Goal: Task Accomplishment & Management: Complete application form

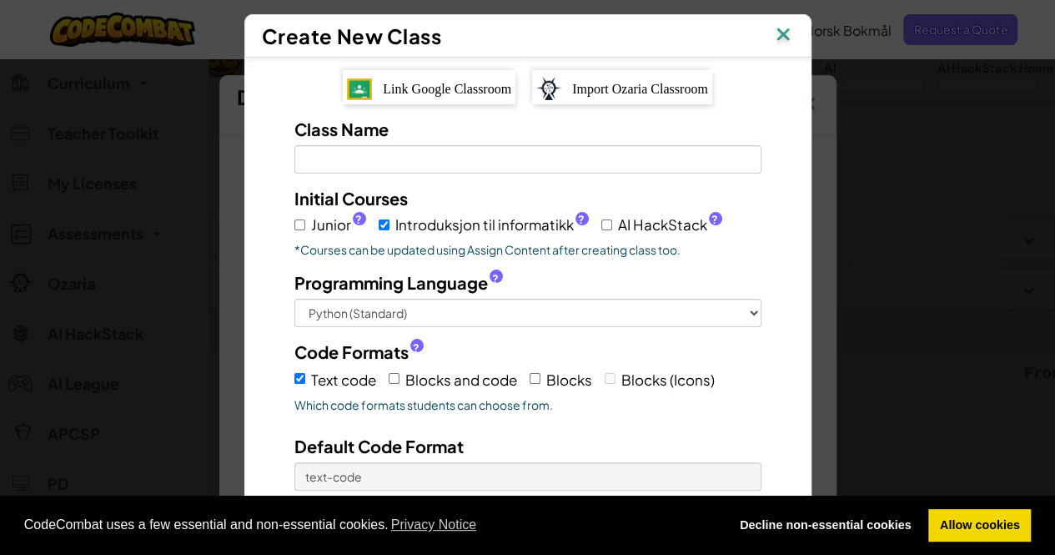
scroll to position [188, 0]
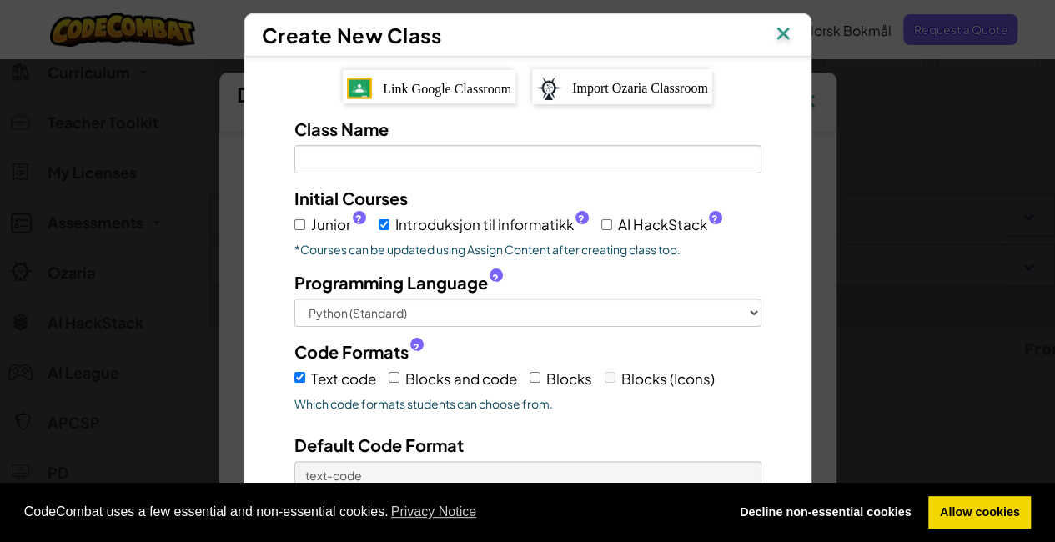
click at [465, 82] on span "Link Google Classroom" at bounding box center [447, 89] width 128 height 14
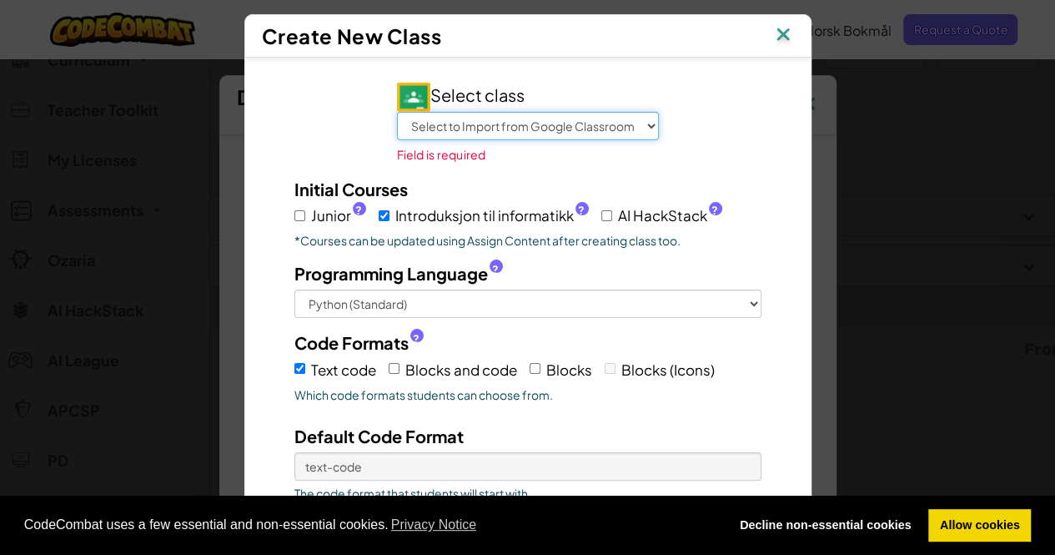
click at [642, 118] on select "Select to Import from Google Classroom Programmering valgfag Matte 10A 25/26 Na…" at bounding box center [528, 126] width 262 height 28
select select "21612125997"
click at [397, 112] on select "Select to Import from Google Classroom Programmering valgfag Matte 10A 25/26 Na…" at bounding box center [528, 126] width 262 height 28
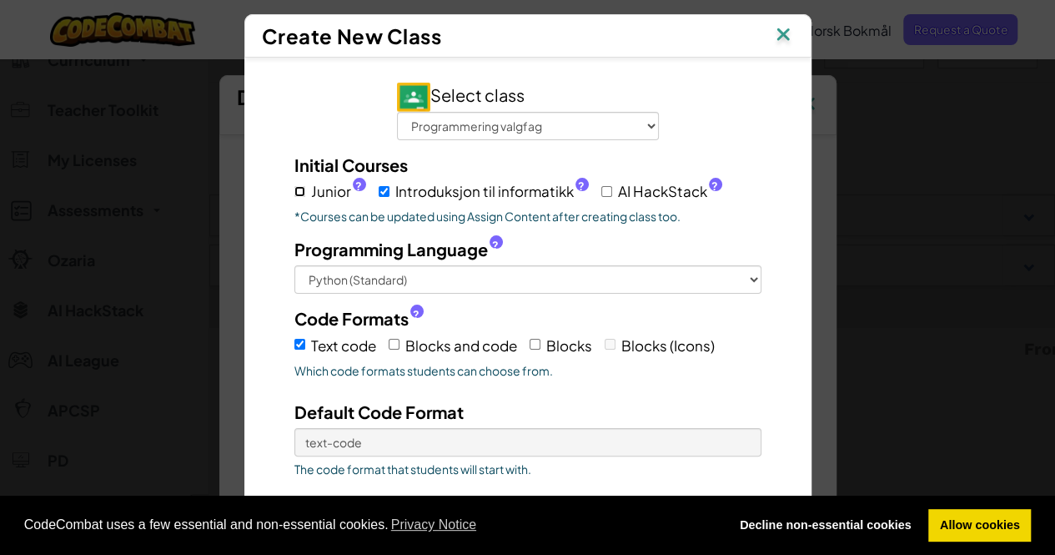
click at [294, 188] on input "Junior ?" at bounding box center [299, 191] width 11 height 11
checkbox input "true"
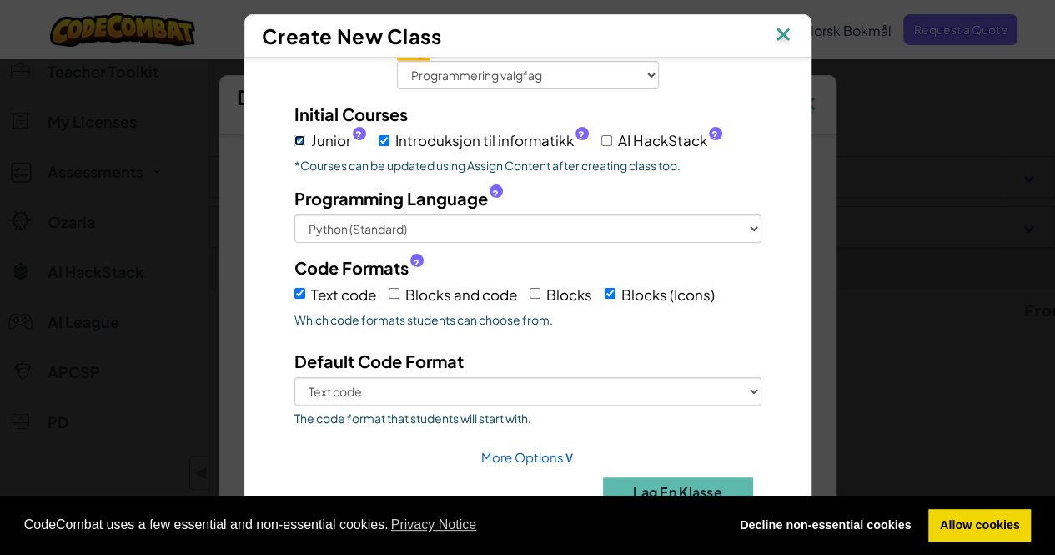
scroll to position [239, 0]
click at [389, 288] on input "Blocks and code" at bounding box center [394, 293] width 11 height 11
checkbox input "true"
click at [530, 295] on input "Blocks" at bounding box center [535, 293] width 11 height 11
checkbox input "true"
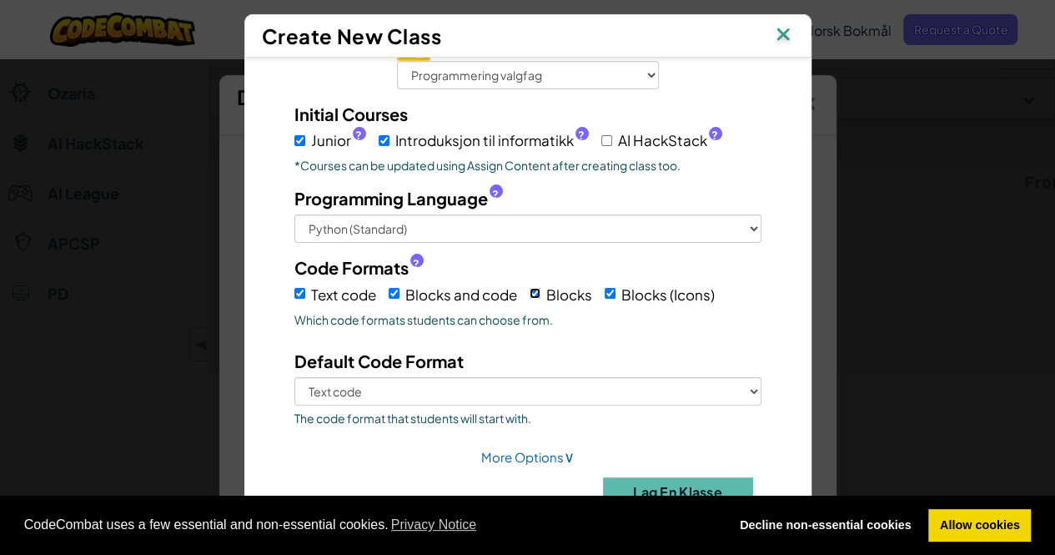
scroll to position [355, 0]
click at [686, 482] on button "Lag en klasse" at bounding box center [678, 491] width 150 height 29
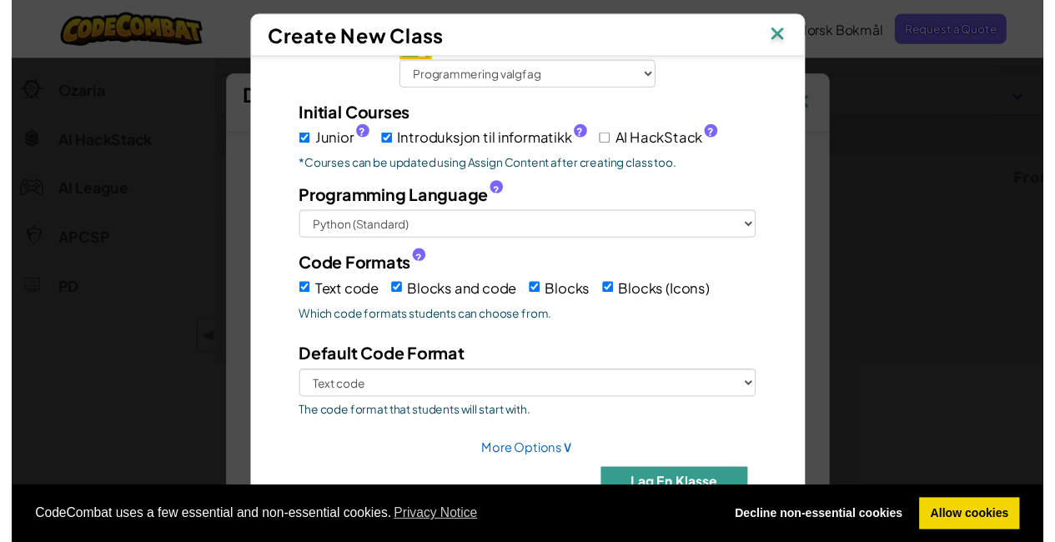
scroll to position [488, 0]
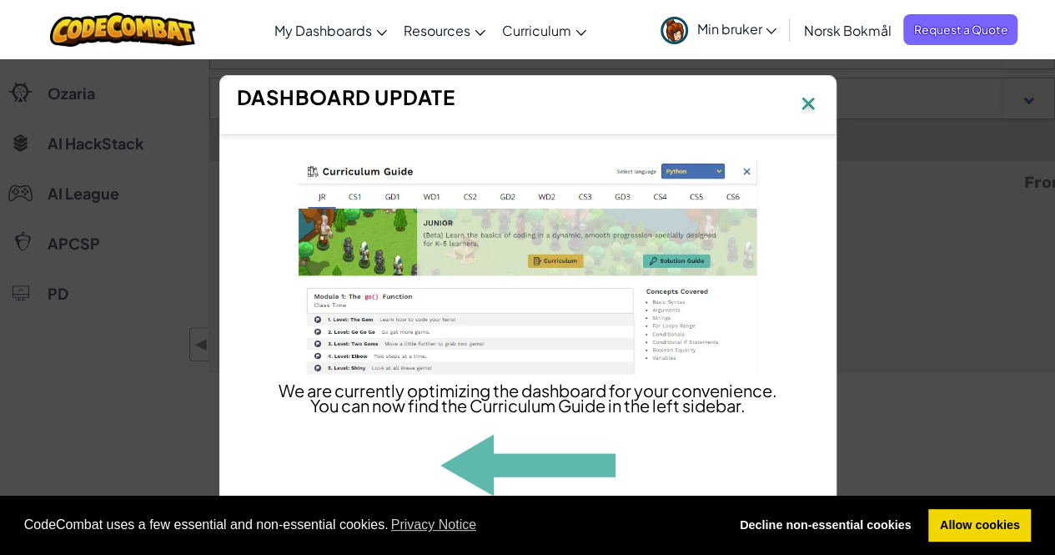
click at [813, 101] on img at bounding box center [808, 105] width 22 height 25
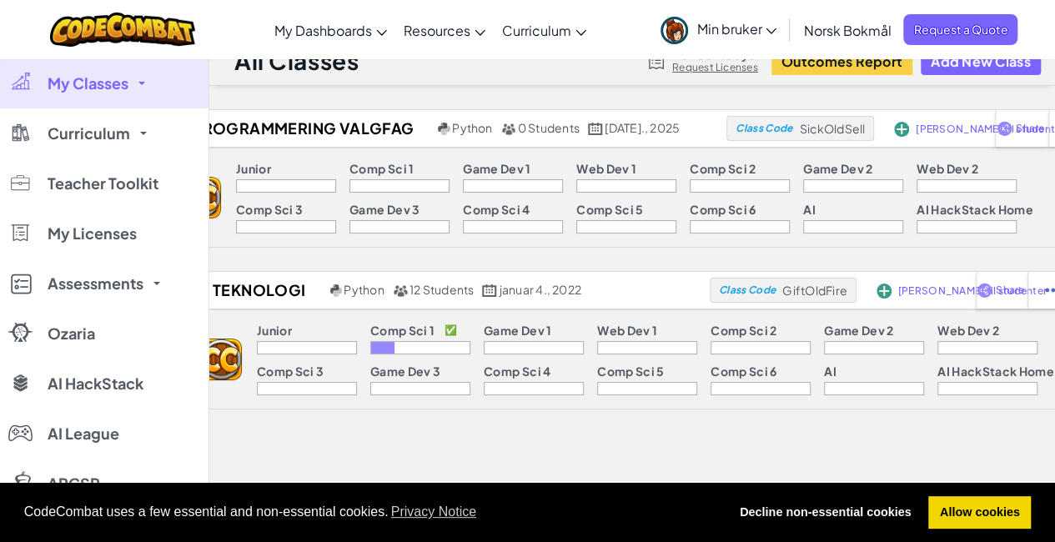
scroll to position [30, 0]
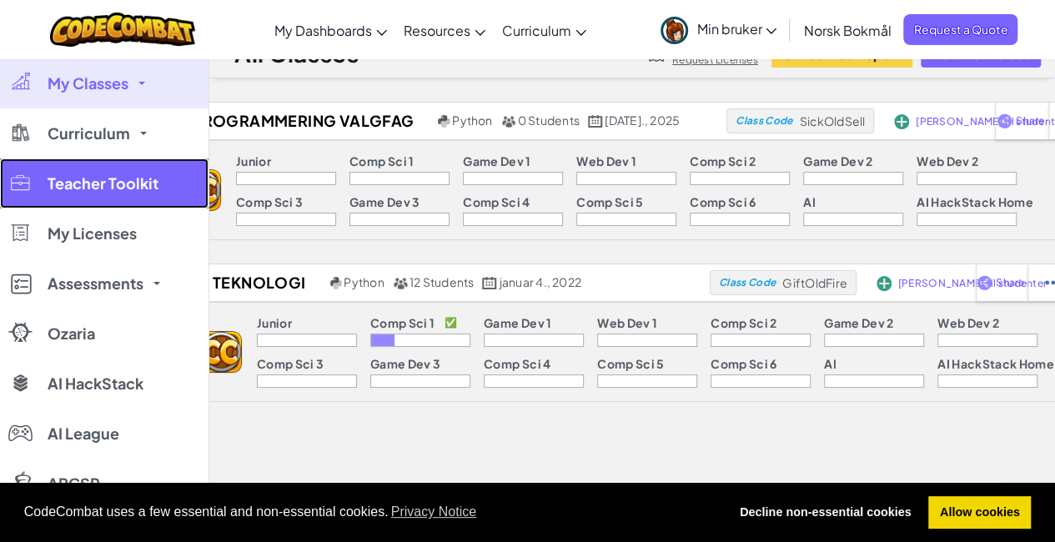
click at [132, 169] on link "Teacher Toolkit" at bounding box center [104, 183] width 209 height 50
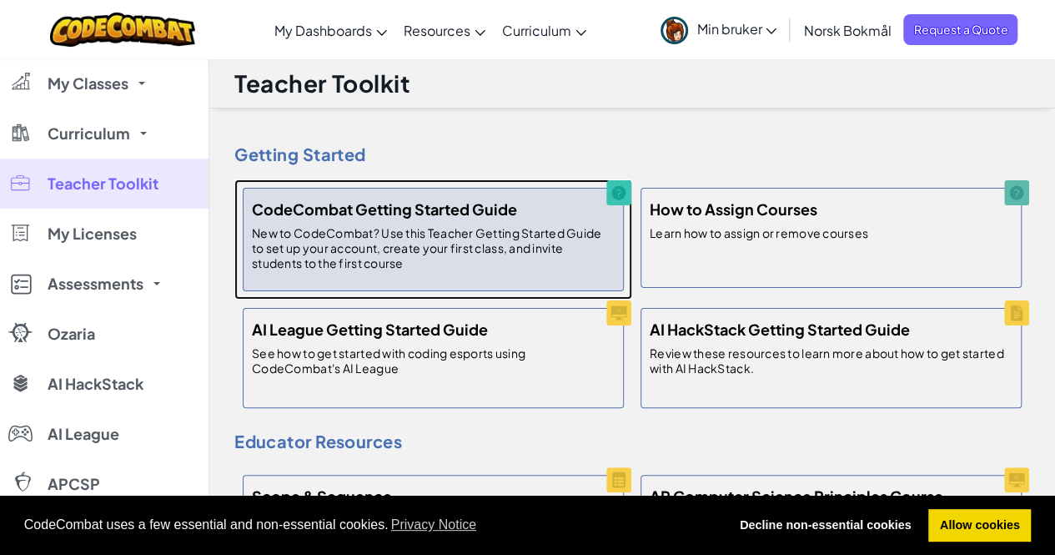
click at [382, 214] on h5 "CodeCombat Getting Started Guide" at bounding box center [384, 209] width 265 height 24
